Goal: Information Seeking & Learning: Learn about a topic

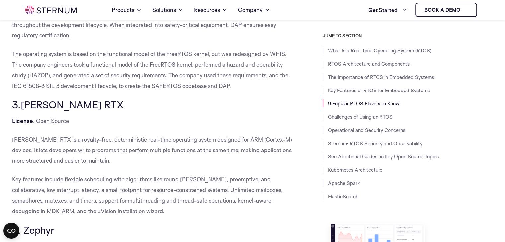
scroll to position [2152, 0]
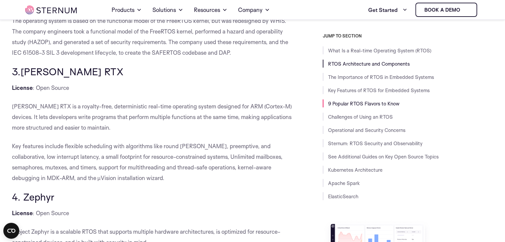
click at [364, 64] on link "RTOS Architecture and Components" at bounding box center [369, 64] width 82 height 6
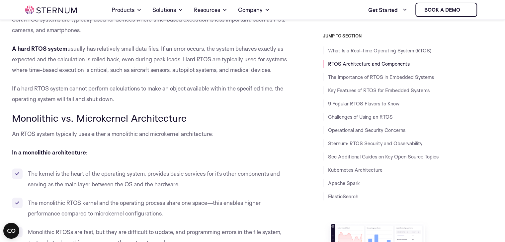
scroll to position [648, 0]
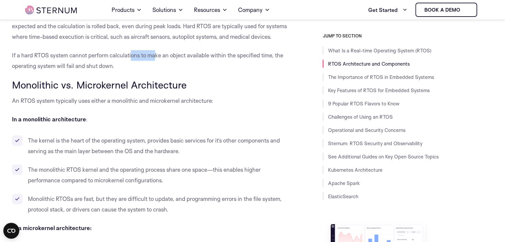
drag, startPoint x: 134, startPoint y: 55, endPoint x: 155, endPoint y: 56, distance: 20.3
click at [155, 56] on p "If a hard RTOS system cannot perform calculations to make an object available w…" at bounding box center [152, 60] width 281 height 21
click at [166, 58] on p "If a hard RTOS system cannot perform calculations to make an object available w…" at bounding box center [152, 60] width 281 height 21
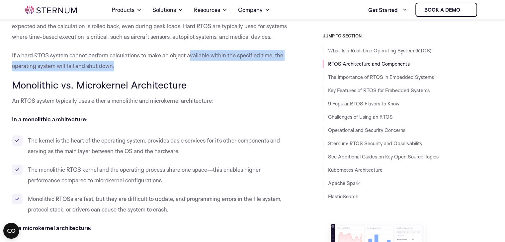
drag, startPoint x: 190, startPoint y: 59, endPoint x: 208, endPoint y: 60, distance: 18.3
click at [208, 60] on p "If a hard RTOS system cannot perform calculations to make an object available w…" at bounding box center [152, 60] width 281 height 21
click at [256, 53] on p "If a hard RTOS system cannot perform calculations to make an object available w…" at bounding box center [152, 60] width 281 height 21
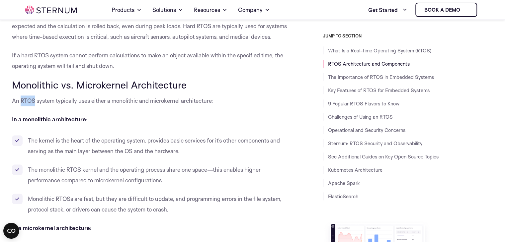
drag, startPoint x: 20, startPoint y: 101, endPoint x: 35, endPoint y: 101, distance: 14.9
click at [35, 101] on p "An RTOS system typically uses either a monolithic and microkernel architecture:" at bounding box center [152, 101] width 281 height 11
click at [41, 100] on p "An RTOS system typically uses either a monolithic and microkernel architecture:" at bounding box center [152, 101] width 281 height 11
drag, startPoint x: 71, startPoint y: 100, endPoint x: 87, endPoint y: 101, distance: 16.3
click at [76, 100] on p "An RTOS system typically uses either a monolithic and microkernel architecture:" at bounding box center [152, 101] width 281 height 11
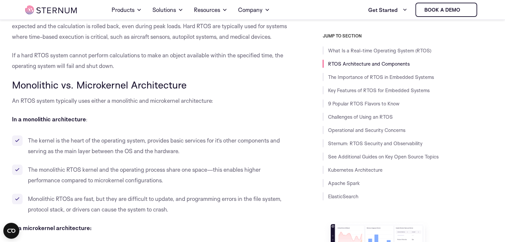
drag, startPoint x: 116, startPoint y: 102, endPoint x: 121, endPoint y: 102, distance: 4.6
click at [118, 102] on p "An RTOS system typically uses either a monolithic and microkernel architecture:" at bounding box center [152, 101] width 281 height 11
drag, startPoint x: 134, startPoint y: 102, endPoint x: 142, endPoint y: 102, distance: 7.6
click at [139, 102] on p "An RTOS system typically uses either a monolithic and microkernel architecture:" at bounding box center [152, 101] width 281 height 11
click at [159, 102] on p "An RTOS system typically uses either a monolithic and microkernel architecture:" at bounding box center [152, 101] width 281 height 11
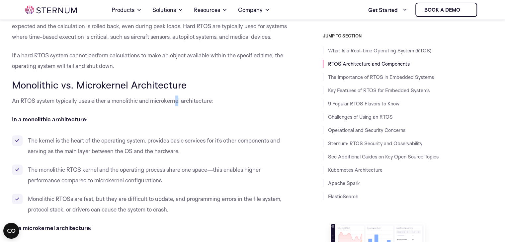
drag, startPoint x: 177, startPoint y: 103, endPoint x: 181, endPoint y: 104, distance: 3.7
click at [178, 103] on p "An RTOS system typically uses either a monolithic and microkernel architecture:" at bounding box center [152, 101] width 281 height 11
drag, startPoint x: 187, startPoint y: 104, endPoint x: 193, endPoint y: 105, distance: 5.7
click at [188, 104] on p "An RTOS system typically uses either a monolithic and microkernel architecture:" at bounding box center [152, 101] width 281 height 11
click at [210, 105] on p "An RTOS system typically uses either a monolithic and microkernel architecture:" at bounding box center [152, 101] width 281 height 11
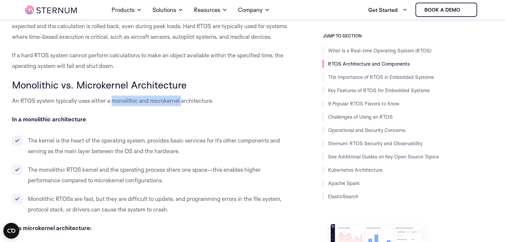
drag, startPoint x: 111, startPoint y: 100, endPoint x: 182, endPoint y: 103, distance: 70.4
click at [182, 103] on p "An RTOS system typically uses either a monolithic and microkernel architecture:" at bounding box center [152, 101] width 281 height 11
drag, startPoint x: 182, startPoint y: 103, endPoint x: 111, endPoint y: 102, distance: 70.7
click at [111, 102] on p "An RTOS system typically uses either a monolithic and microkernel architecture:" at bounding box center [152, 101] width 281 height 11
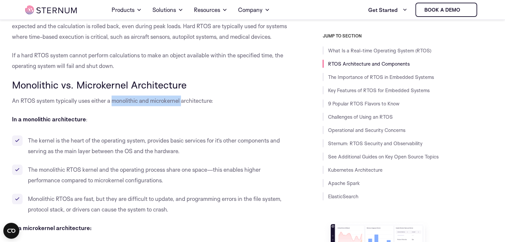
copy p "monolithic and microkernel"
click at [140, 103] on p "An RTOS system typically uses either a monolithic and microkernel architecture:" at bounding box center [152, 101] width 281 height 11
